Goal: Check status: Check status

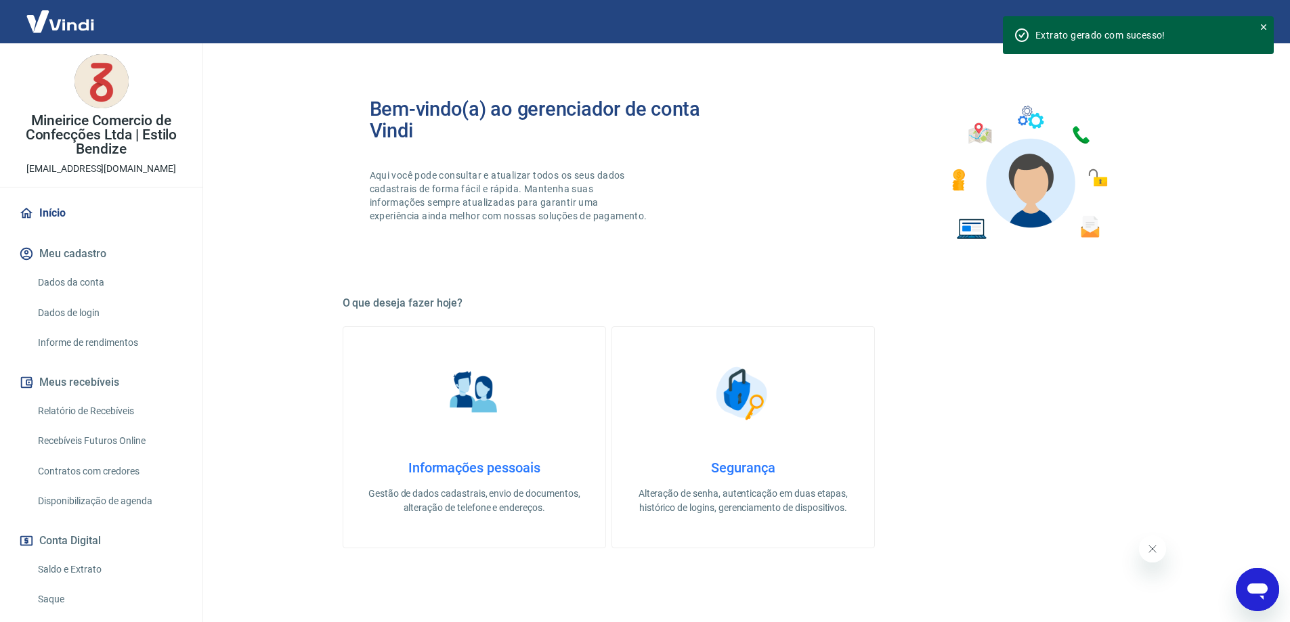
click at [91, 475] on link "Saldo e Extrato" at bounding box center [109, 570] width 154 height 28
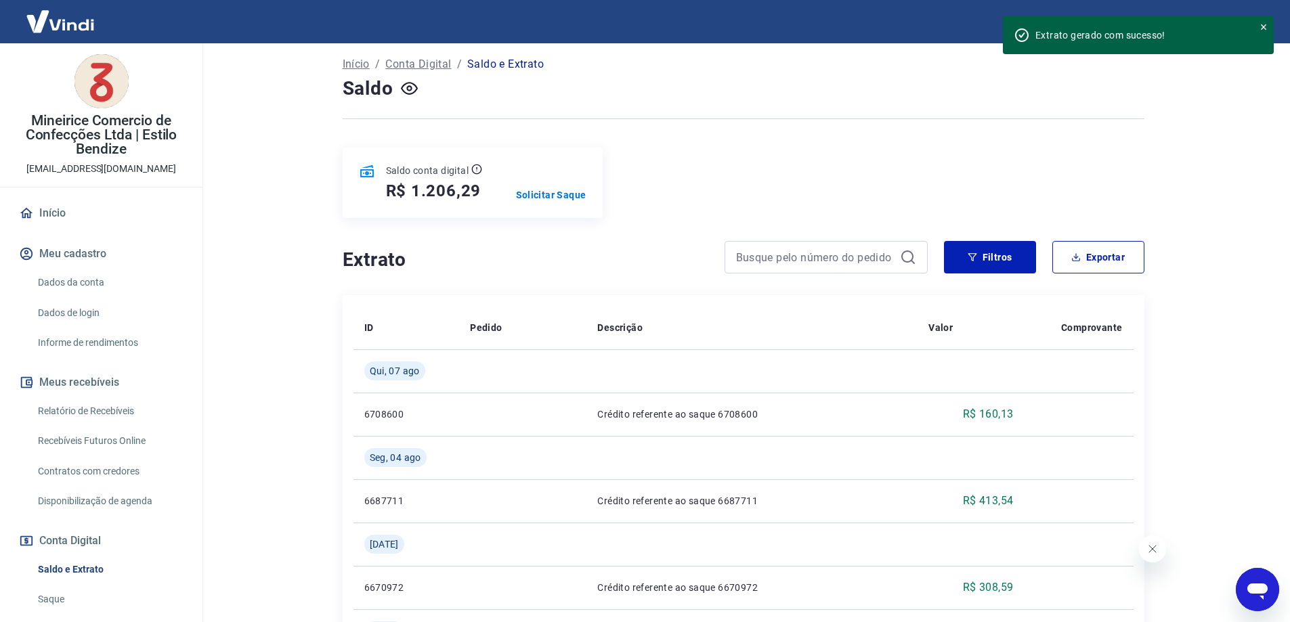
scroll to position [68, 0]
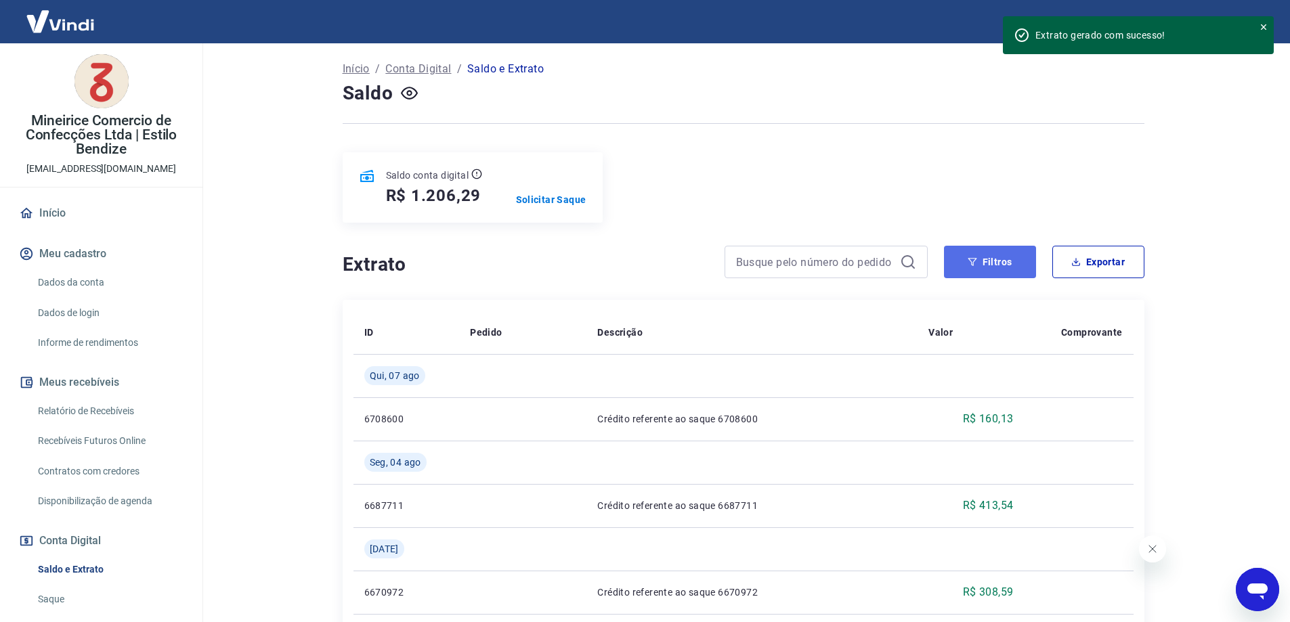
click at [1001, 260] on button "Filtros" at bounding box center [990, 262] width 92 height 32
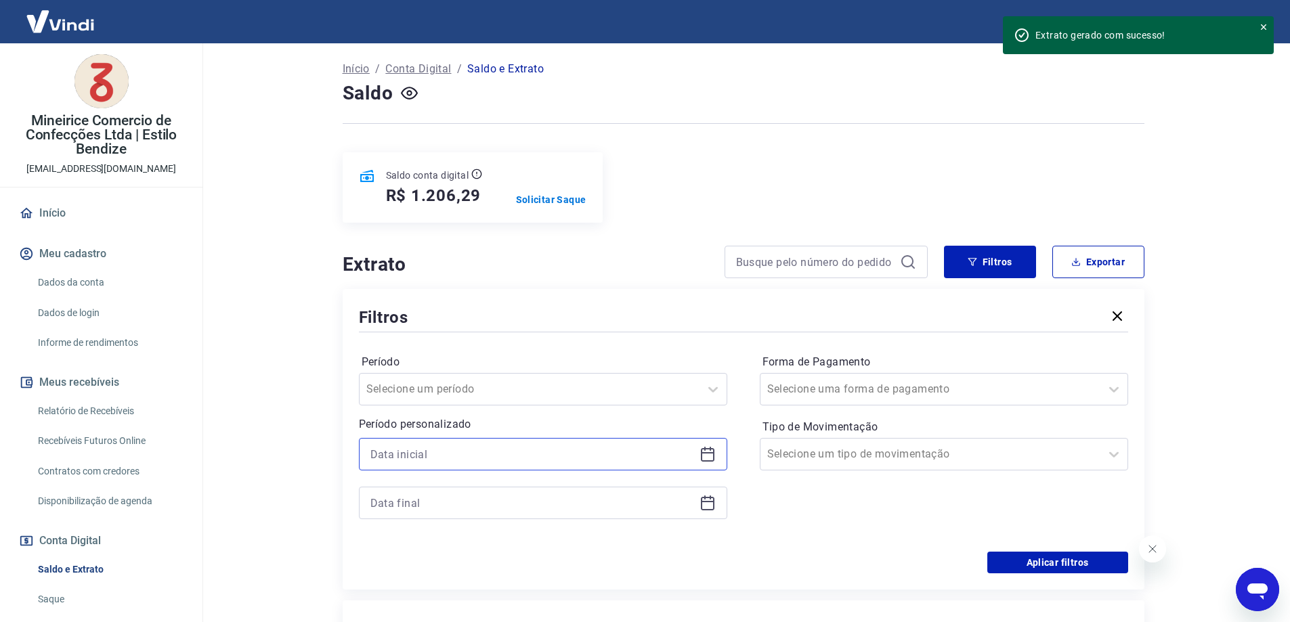
click at [410, 460] on input at bounding box center [532, 454] width 324 height 20
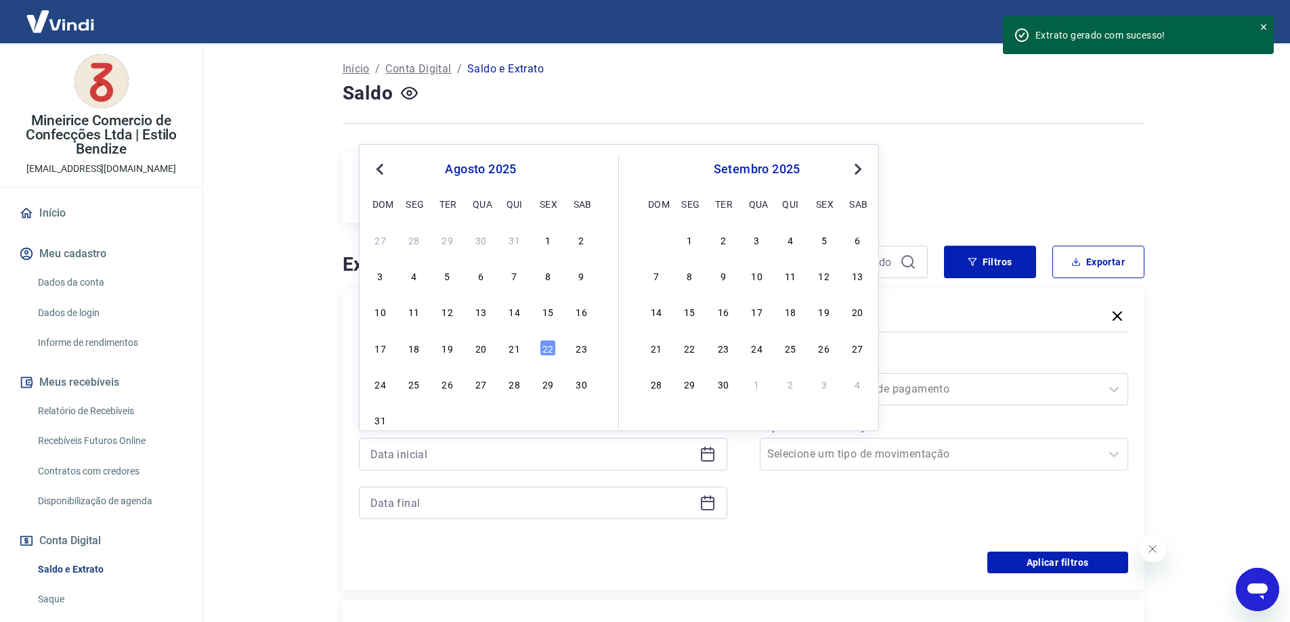
click at [392, 164] on div "agosto 2025" at bounding box center [480, 169] width 221 height 16
click at [387, 170] on button "Previous Month" at bounding box center [380, 169] width 16 height 16
click at [443, 236] on div "1" at bounding box center [447, 240] width 16 height 16
type input "[DATE]"
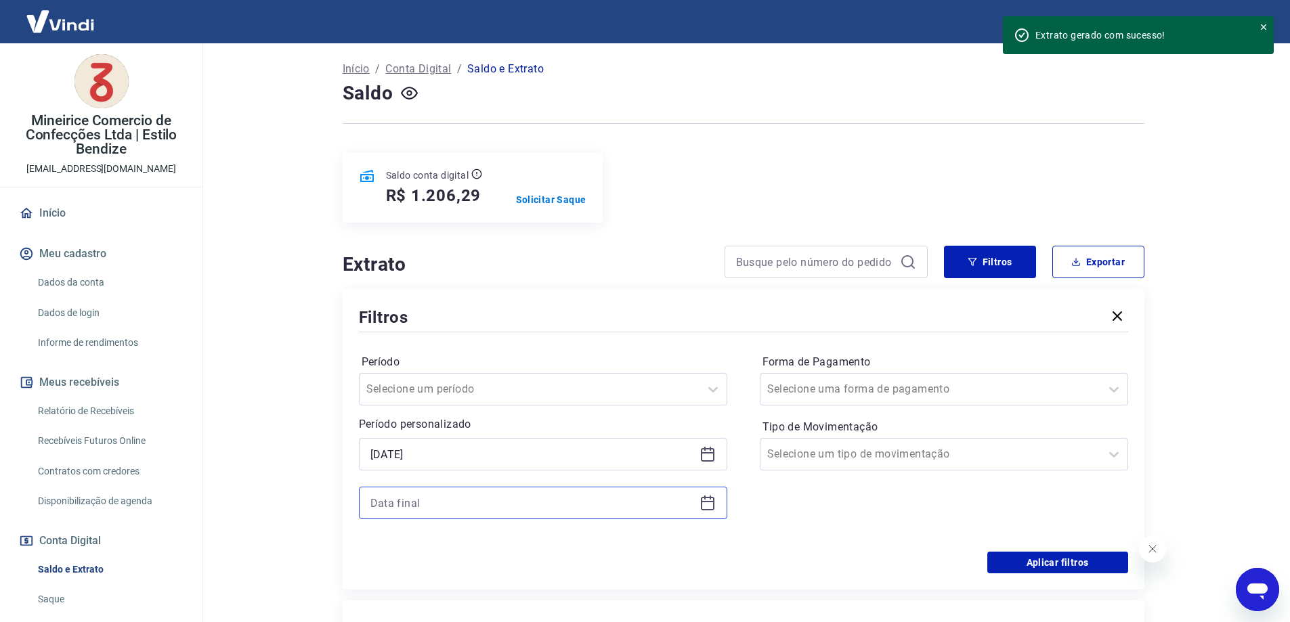
click at [413, 475] on input at bounding box center [532, 503] width 324 height 20
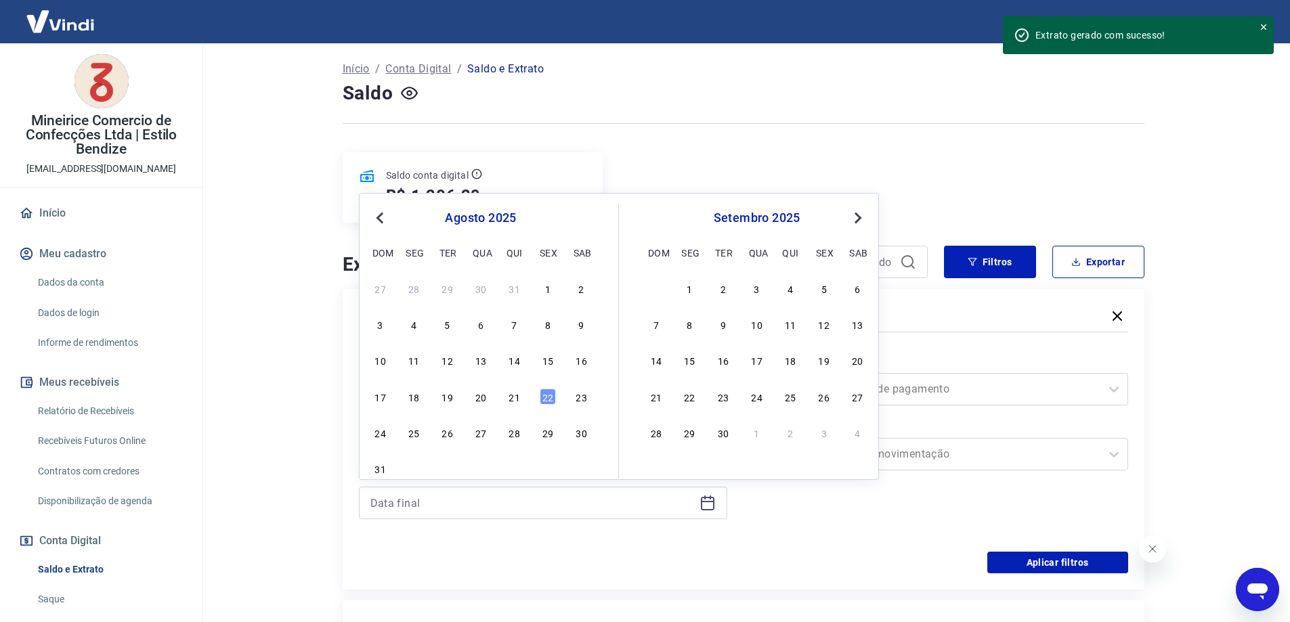
click at [384, 234] on div "[DATE] dom seg ter qua qui sex sab" at bounding box center [480, 233] width 221 height 58
click at [381, 219] on span "Previous Month" at bounding box center [381, 218] width 0 height 16
click at [505, 433] on div "27 28 29 30 31" at bounding box center [480, 432] width 221 height 20
click at [522, 437] on div "31" at bounding box center [514, 433] width 16 height 16
type input "[DATE]"
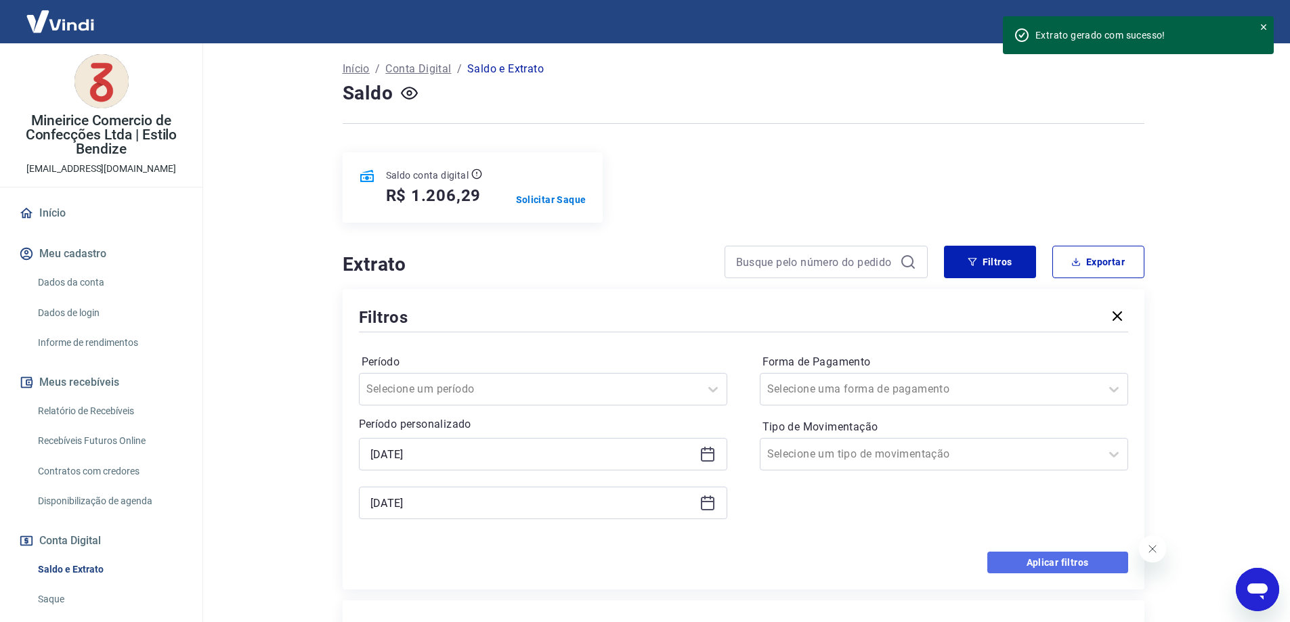
click at [1029, 475] on button "Aplicar filtros" at bounding box center [1057, 563] width 141 height 22
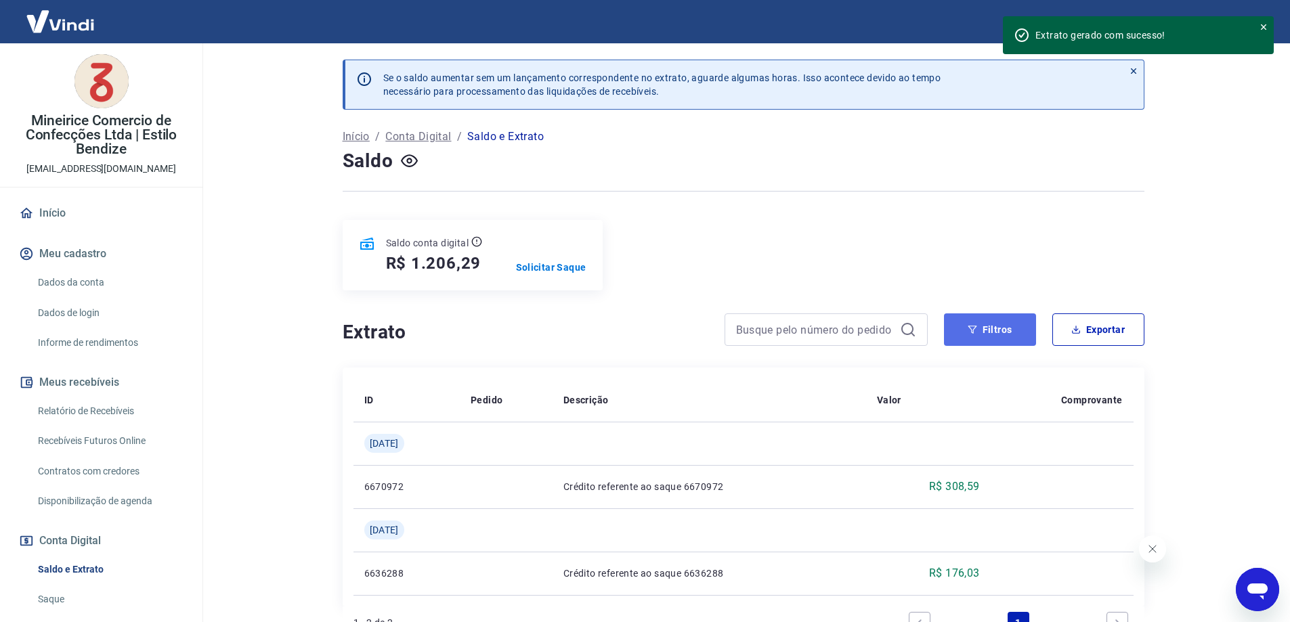
drag, startPoint x: 997, startPoint y: 330, endPoint x: 989, endPoint y: 333, distance: 8.8
click at [997, 330] on button "Filtros" at bounding box center [990, 329] width 92 height 32
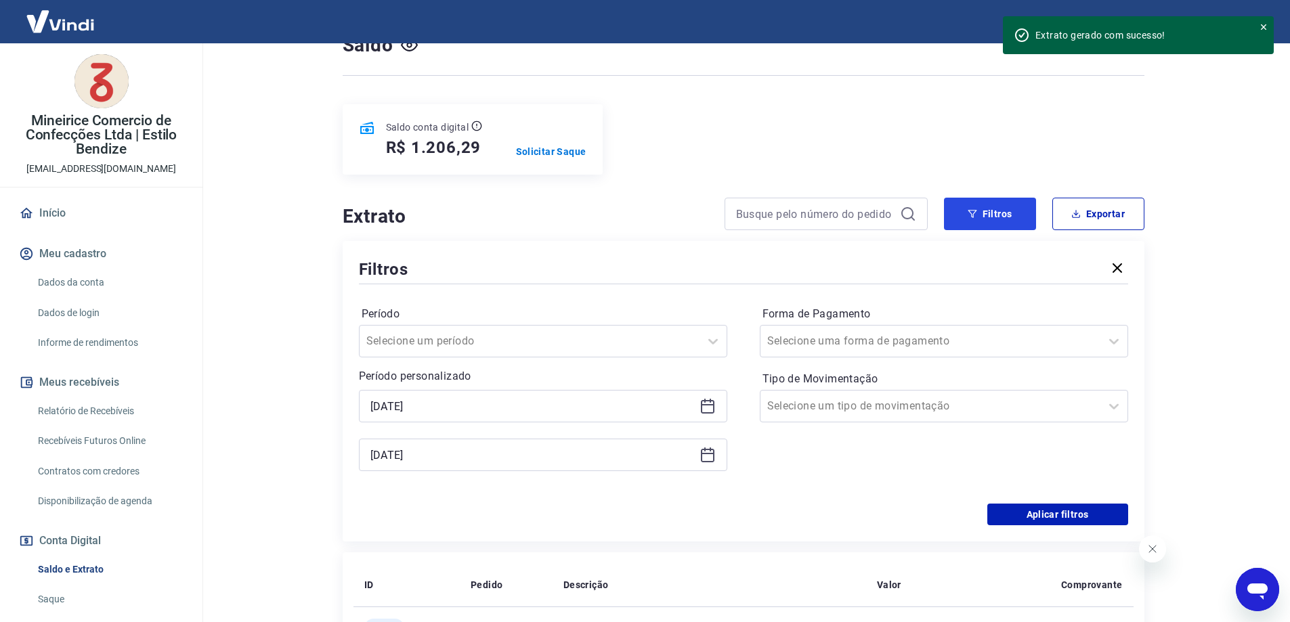
scroll to position [135, 0]
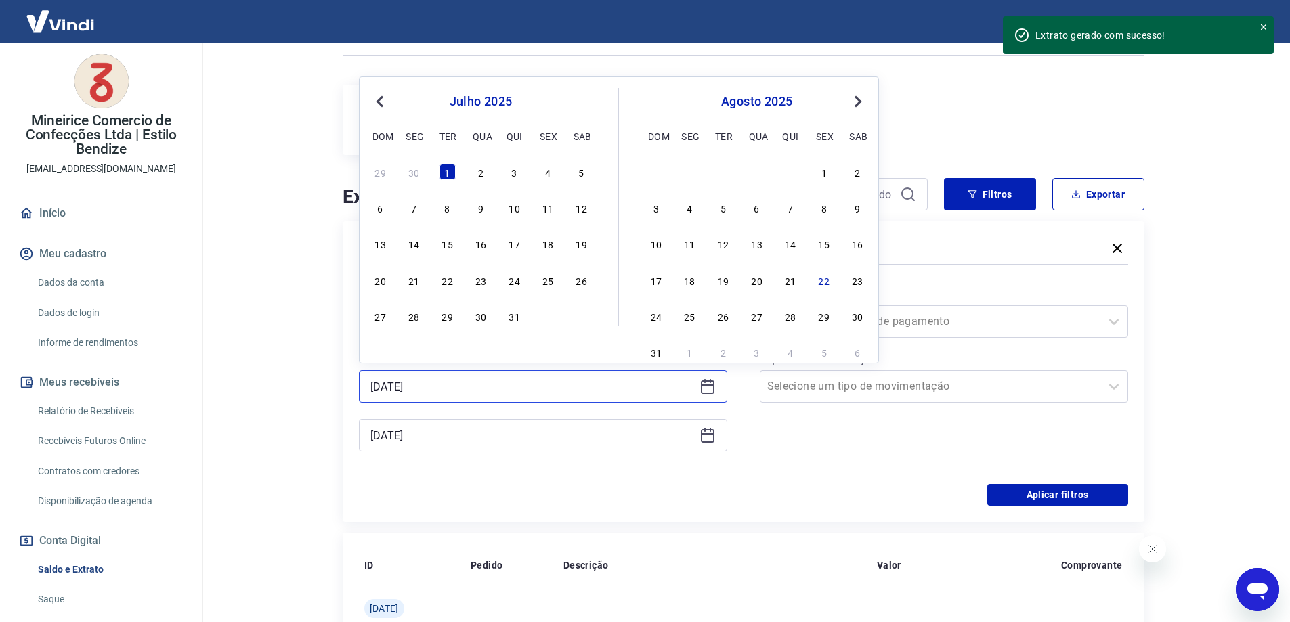
drag, startPoint x: 441, startPoint y: 389, endPoint x: 352, endPoint y: 384, distance: 88.9
click at [352, 384] on div "Filtros Período Selecione um período Período personalizado [DATE] Previous Mont…" at bounding box center [744, 371] width 802 height 301
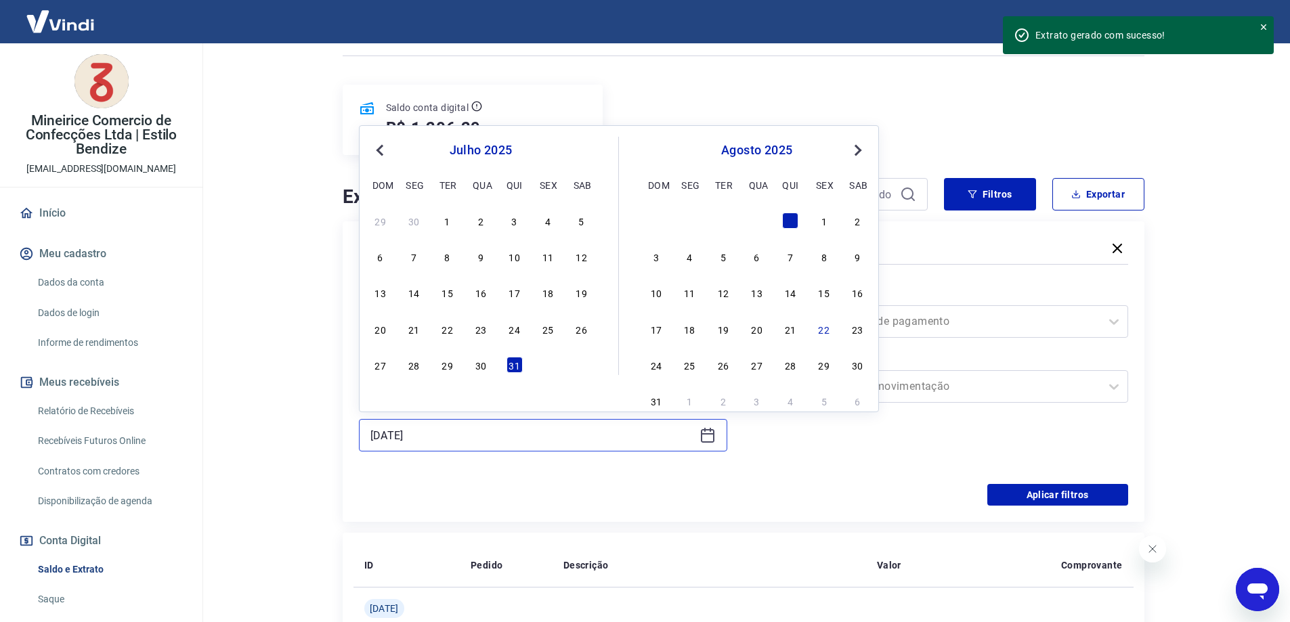
drag, startPoint x: 453, startPoint y: 436, endPoint x: 342, endPoint y: 435, distance: 111.0
click at [343, 435] on div "Filtros Período Selecione um período Período personalizado [DATE] [DATE] Previo…" at bounding box center [744, 371] width 802 height 301
type input "[DATE]"
click at [958, 254] on div "Filtros" at bounding box center [743, 250] width 769 height 24
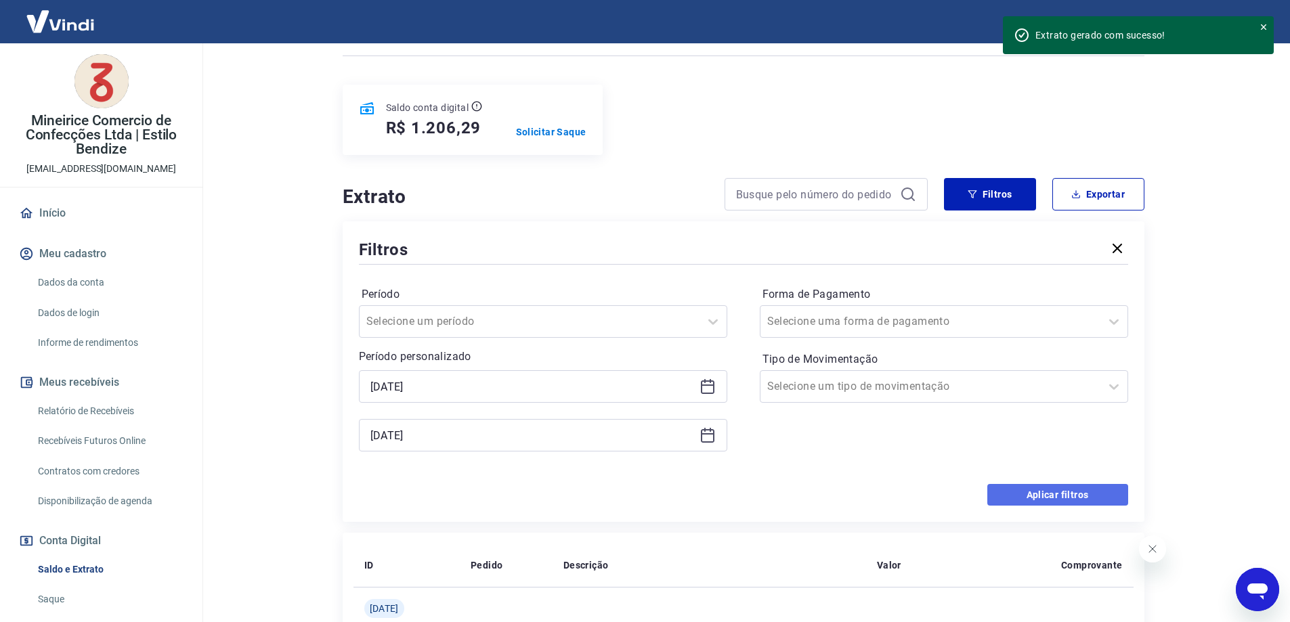
click at [1029, 475] on button "Aplicar filtros" at bounding box center [1057, 495] width 141 height 22
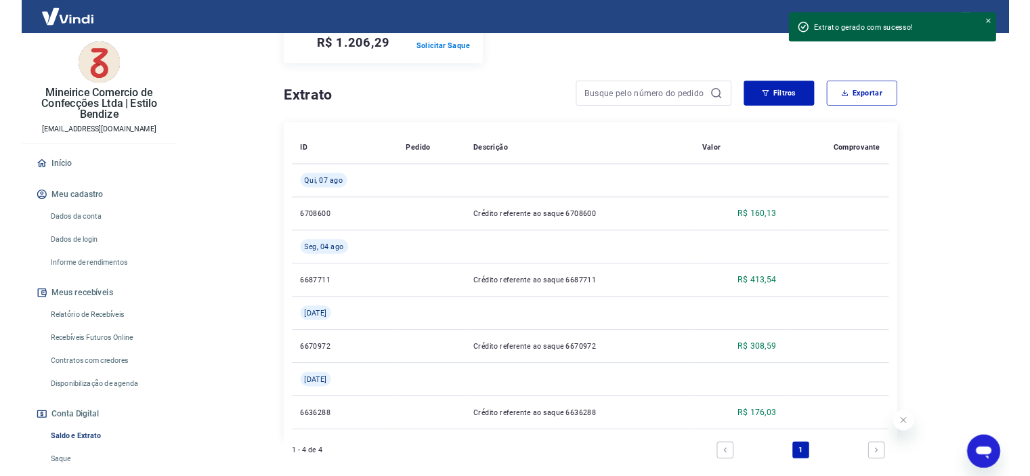
scroll to position [208, 0]
